Goal: Task Accomplishment & Management: Manage account settings

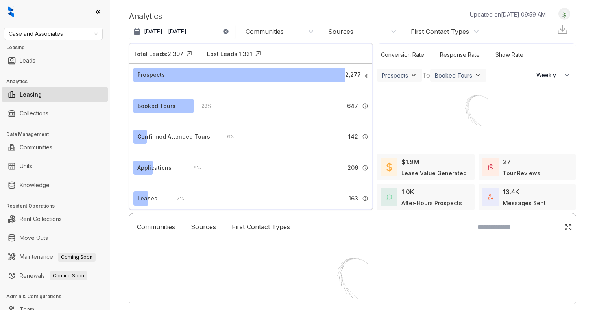
select select "******"
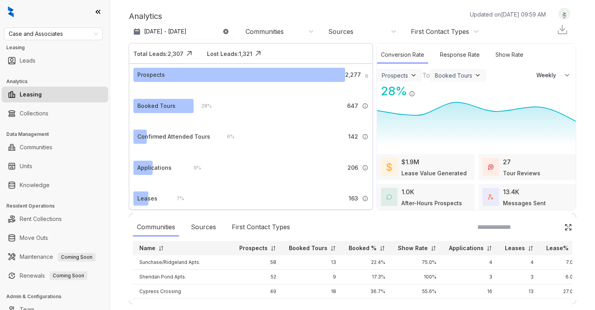
scroll to position [13, 0]
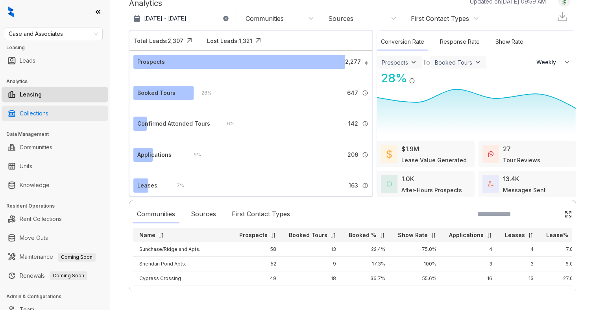
click at [39, 116] on link "Collections" at bounding box center [34, 113] width 29 height 16
click at [35, 111] on link "Collections" at bounding box center [34, 113] width 29 height 16
click at [39, 113] on link "Collections" at bounding box center [34, 113] width 29 height 16
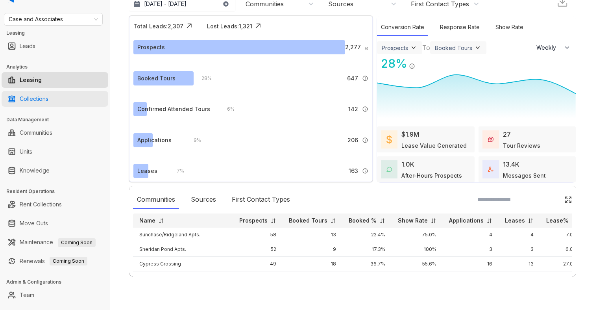
click at [48, 98] on link "Collections" at bounding box center [34, 99] width 29 height 16
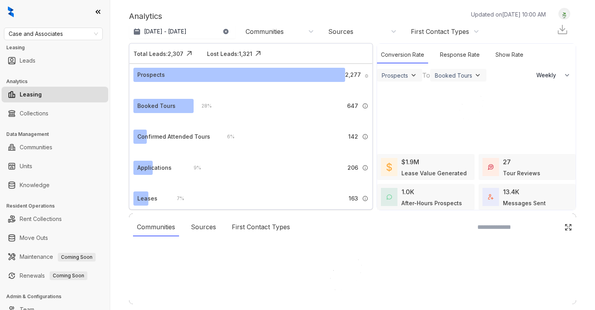
select select "******"
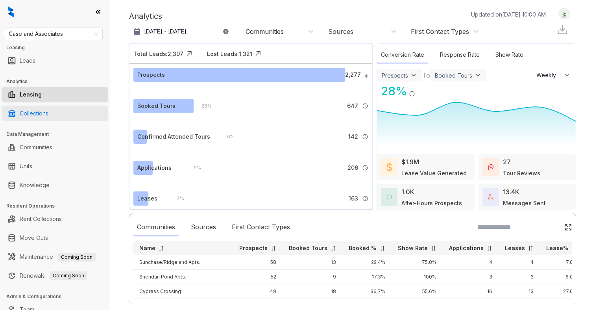
click at [35, 114] on link "Collections" at bounding box center [34, 113] width 29 height 16
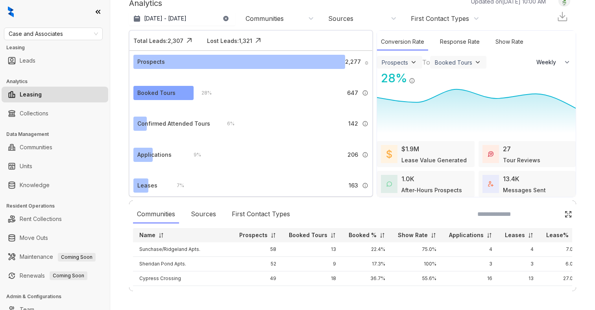
scroll to position [12, 0]
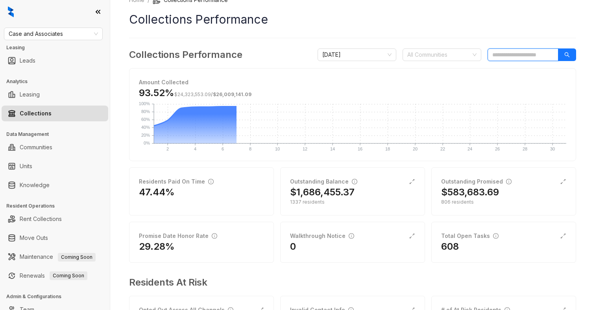
click at [505, 55] on input "search" at bounding box center [522, 54] width 71 height 13
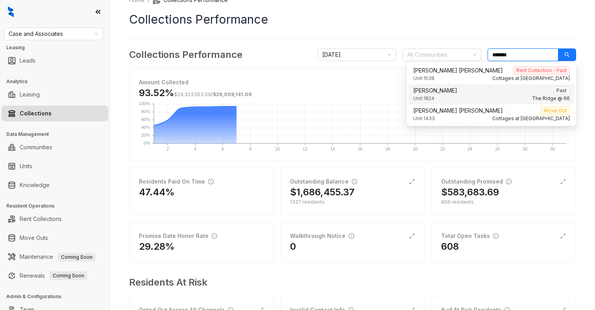
click at [428, 90] on span "Ladena Quillen" at bounding box center [435, 90] width 44 height 9
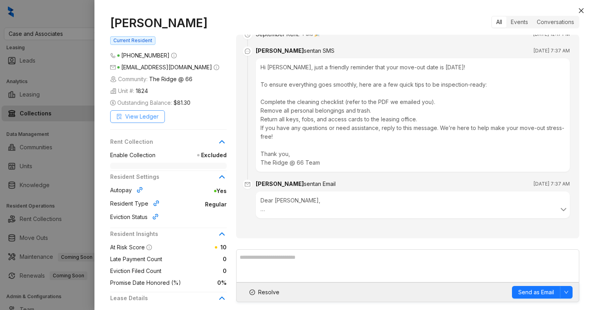
click at [149, 115] on span "View Ledger" at bounding box center [141, 116] width 33 height 9
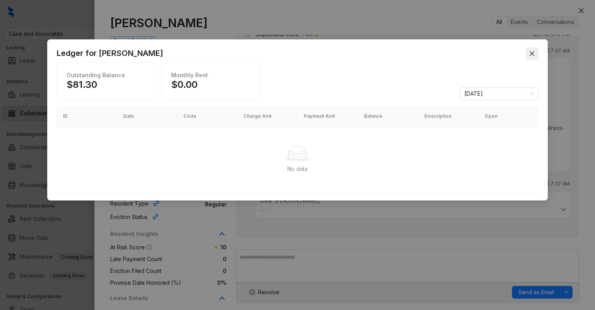
click at [532, 56] on icon "close" at bounding box center [532, 53] width 6 height 6
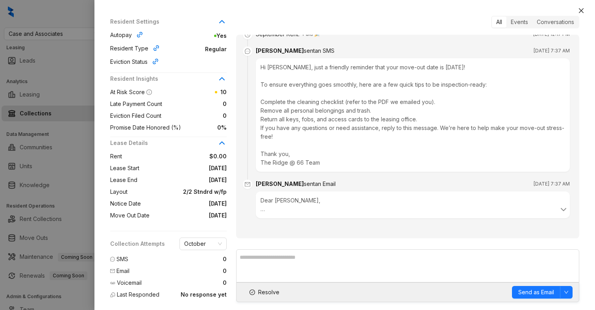
scroll to position [151, 0]
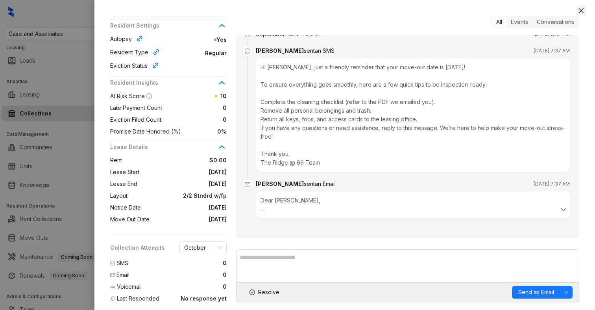
click at [581, 11] on icon "close" at bounding box center [581, 10] width 6 height 6
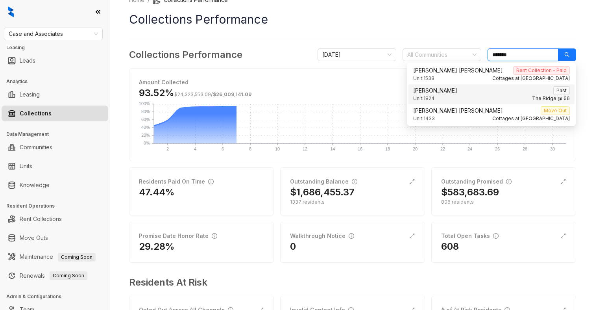
click at [512, 56] on input "*******" at bounding box center [522, 54] width 71 height 13
type input "*"
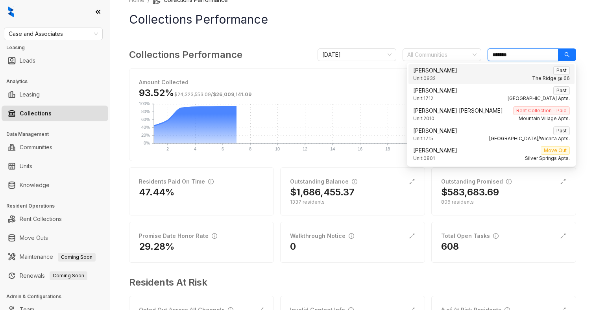
click at [495, 78] on div "Unit: 0932 The Ridge @ 66" at bounding box center [491, 78] width 157 height 7
type input "*******"
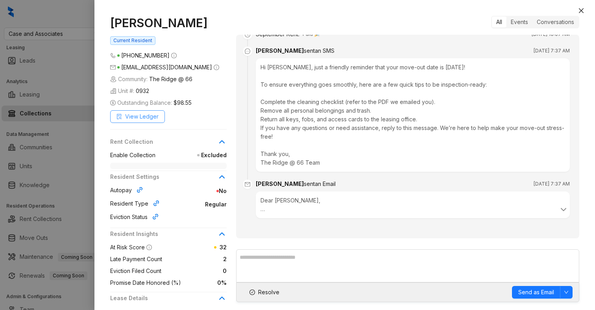
click at [142, 114] on span "View Ledger" at bounding box center [141, 116] width 33 height 9
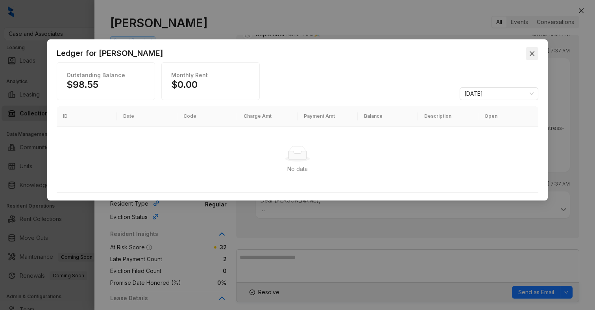
click at [530, 54] on icon "close" at bounding box center [532, 53] width 6 height 6
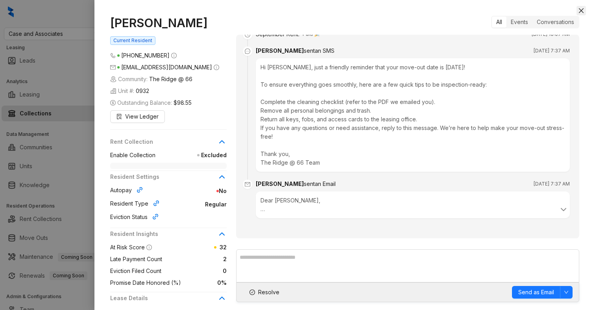
click at [581, 9] on icon "close" at bounding box center [581, 10] width 6 height 6
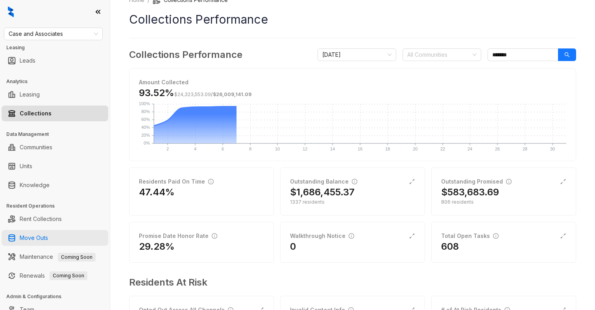
click at [35, 240] on link "Move Outs" at bounding box center [34, 238] width 28 height 16
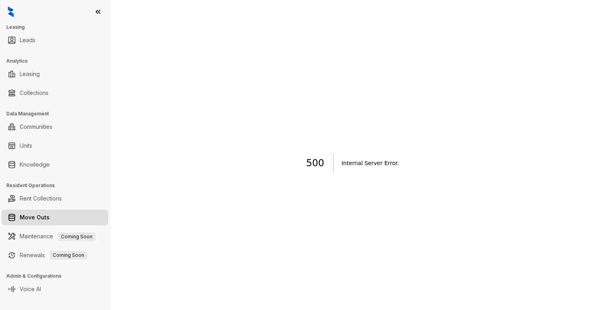
click at [35, 239] on link "Maintenance Coming Soon" at bounding box center [58, 236] width 76 height 7
click at [36, 220] on link "Move Outs" at bounding box center [35, 217] width 30 height 16
click at [42, 215] on link "Move Outs" at bounding box center [35, 217] width 30 height 16
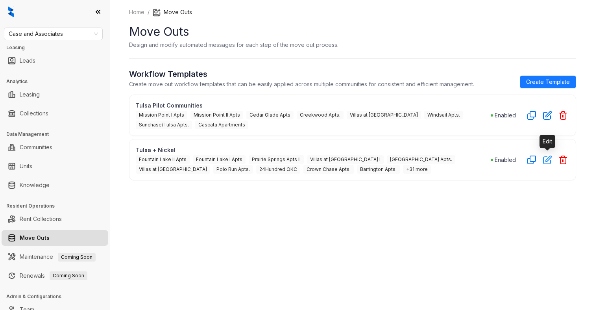
click at [546, 159] on icon "button" at bounding box center [547, 160] width 8 height 8
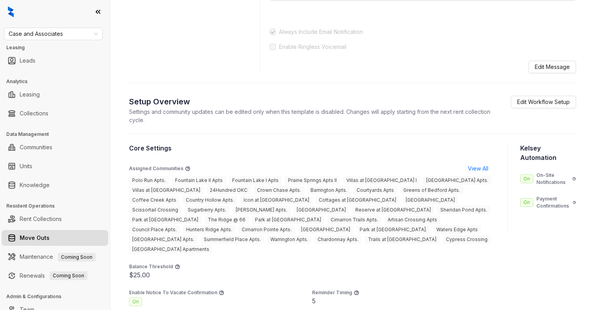
scroll to position [481, 0]
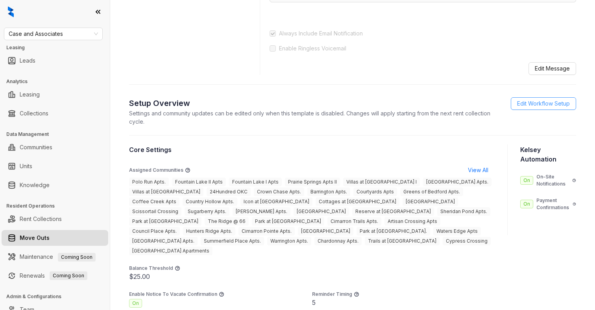
click at [527, 108] on span "Edit Workflow Setup" at bounding box center [543, 103] width 53 height 9
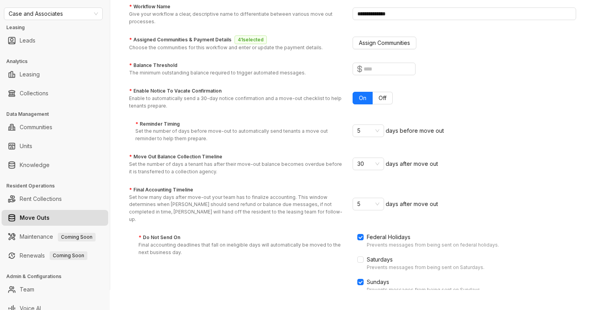
scroll to position [81, 0]
